Goal: Find specific page/section: Find specific page/section

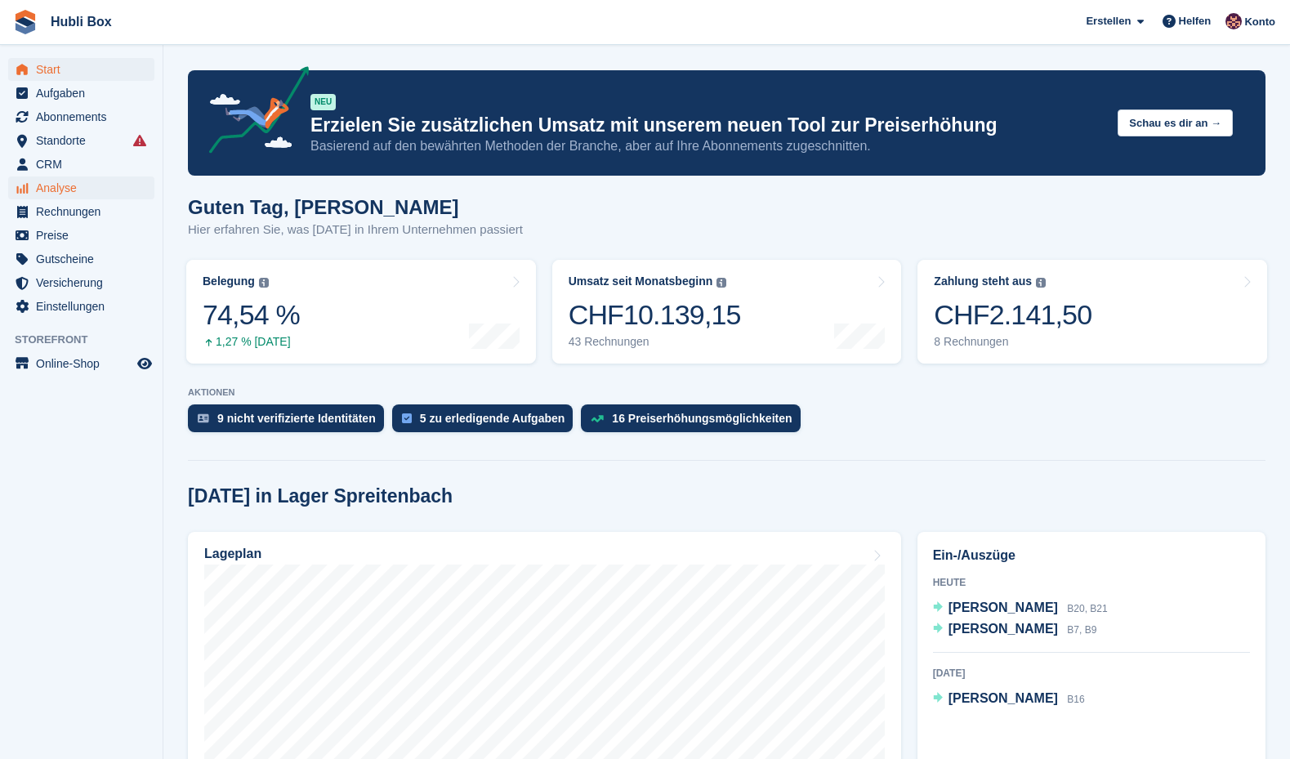
click at [73, 197] on span "Analyse" at bounding box center [85, 188] width 98 height 23
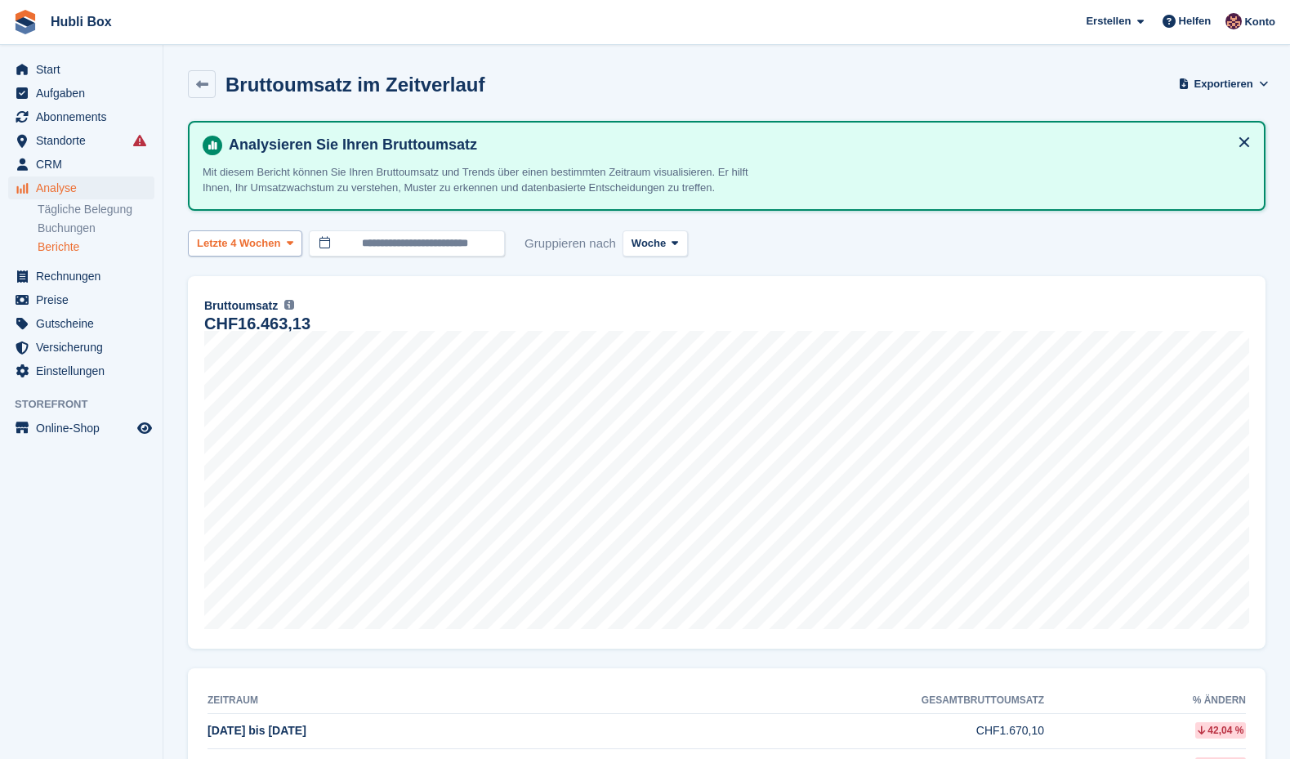
click at [288, 244] on span at bounding box center [290, 243] width 13 height 13
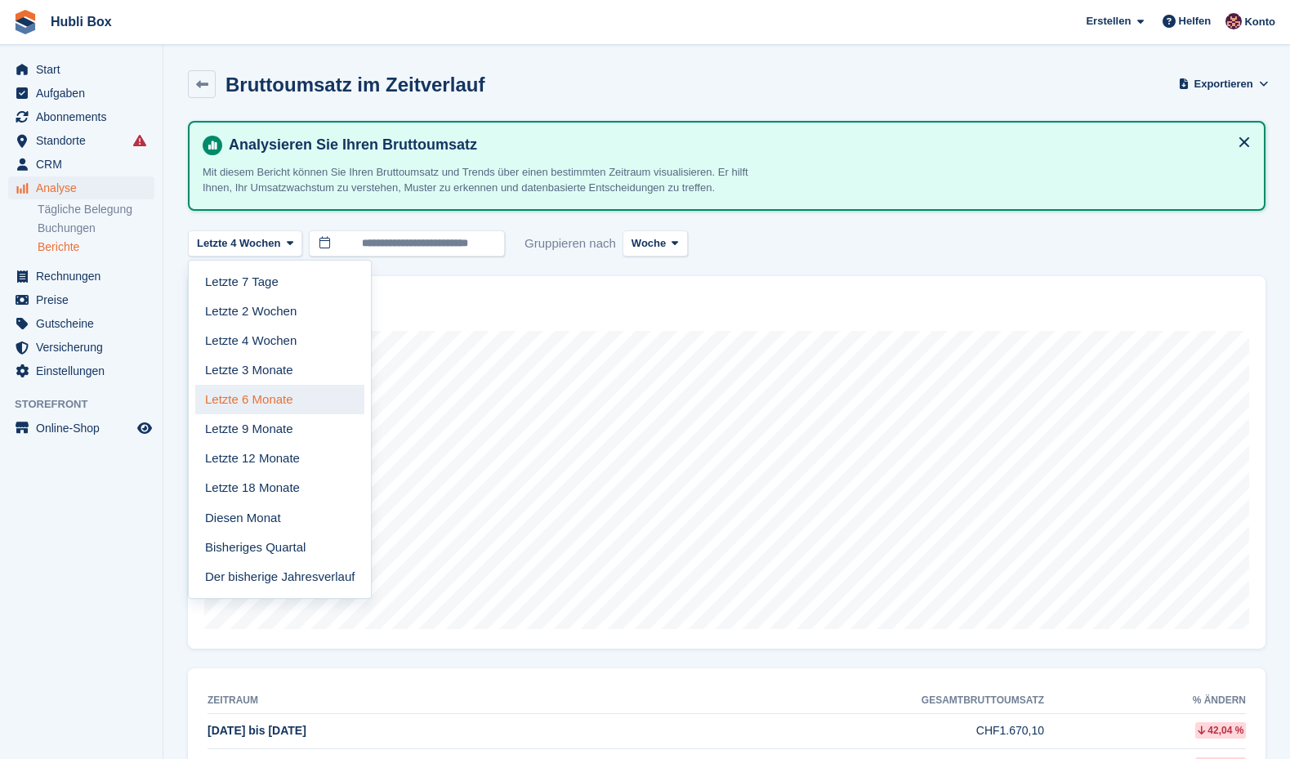
click at [276, 397] on link "Letzte 6 Monate" at bounding box center [279, 399] width 169 height 29
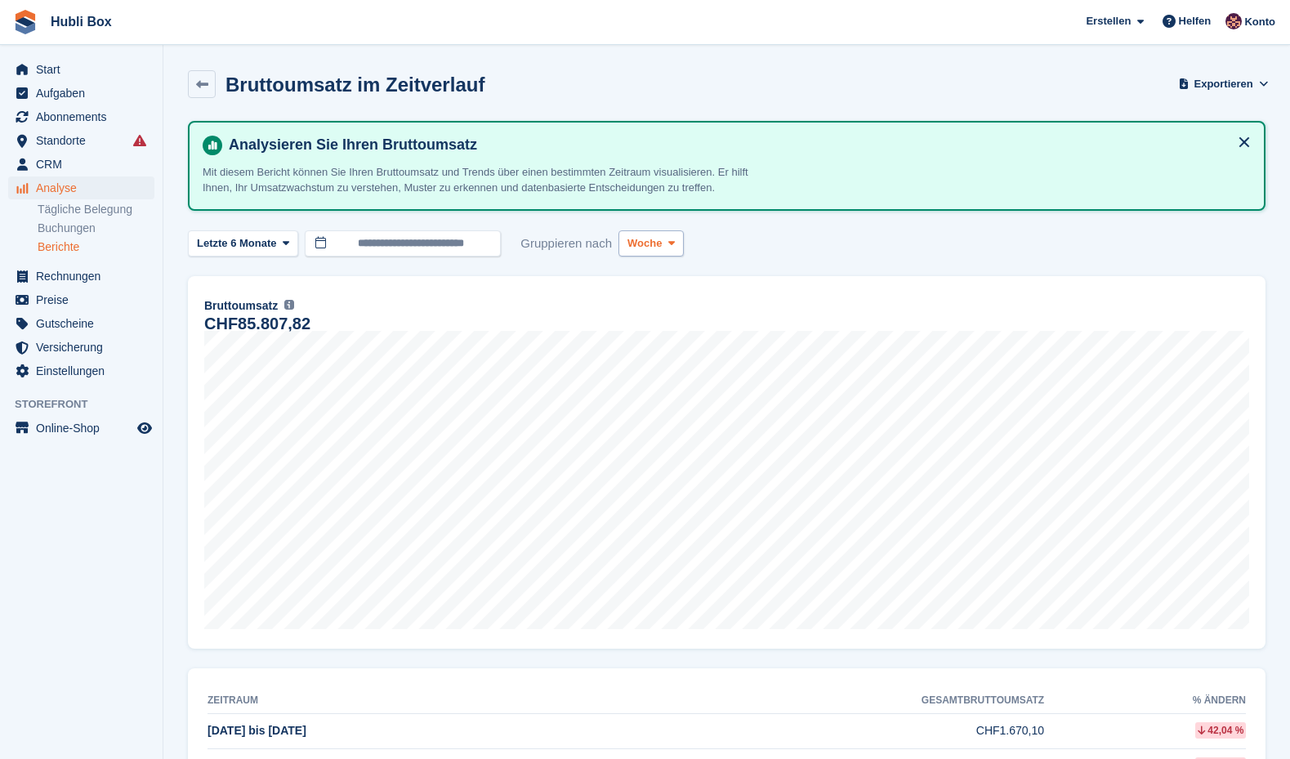
click at [645, 244] on span "Woche" at bounding box center [645, 243] width 34 height 16
click at [671, 336] on link "Monat" at bounding box center [697, 340] width 142 height 29
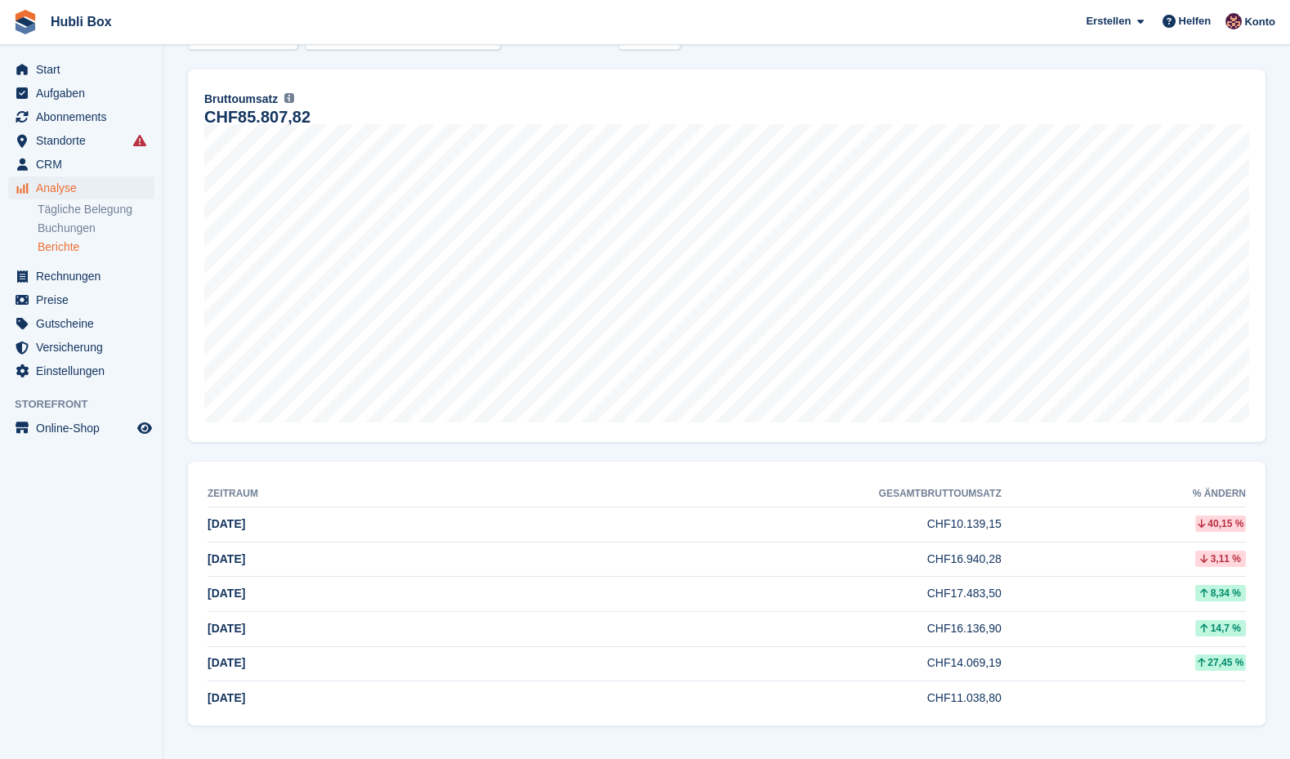
scroll to position [206, 0]
click at [75, 346] on span "Versicherung" at bounding box center [85, 347] width 98 height 23
